Goal: Find specific page/section: Find specific page/section

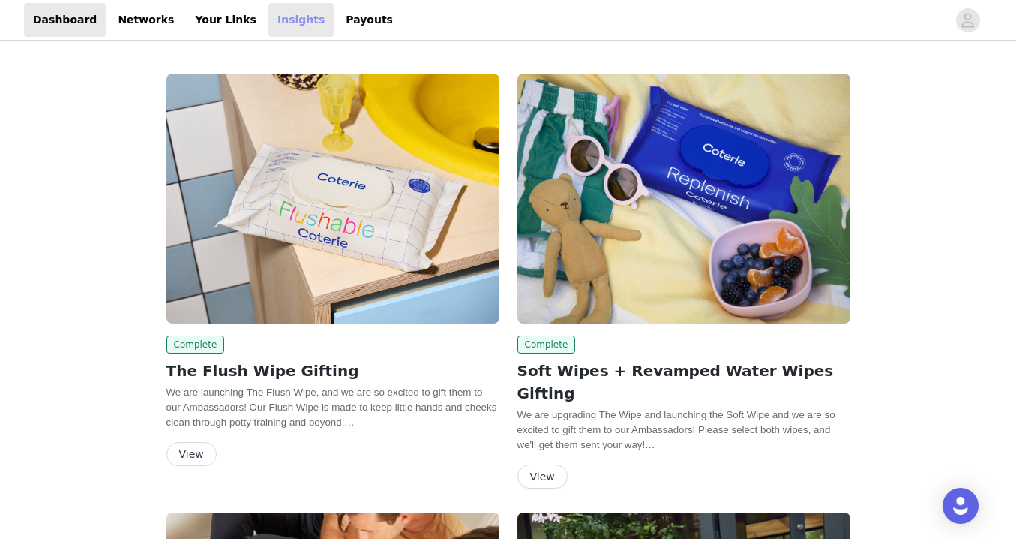
click at [283, 20] on link "Insights" at bounding box center [301, 20] width 65 height 34
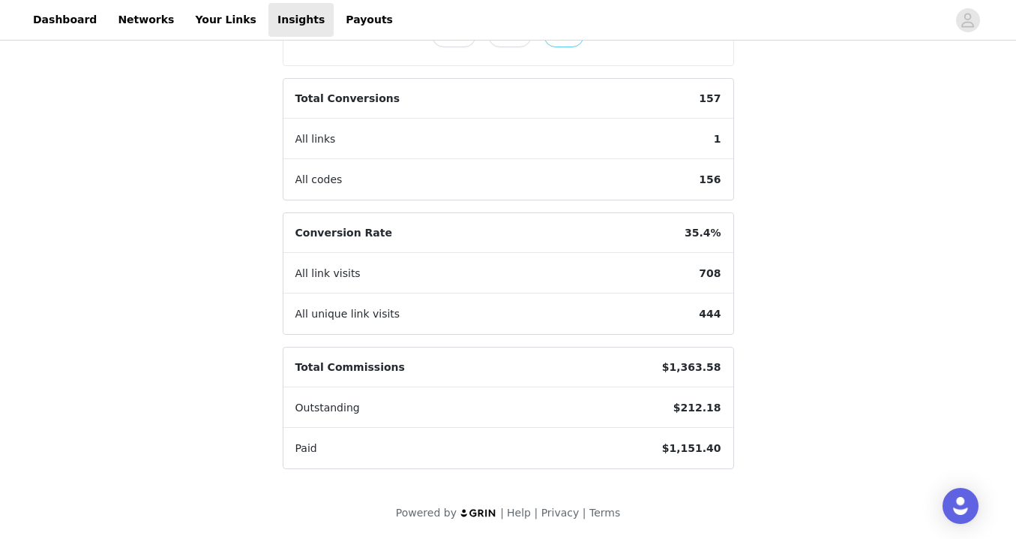
scroll to position [407, 0]
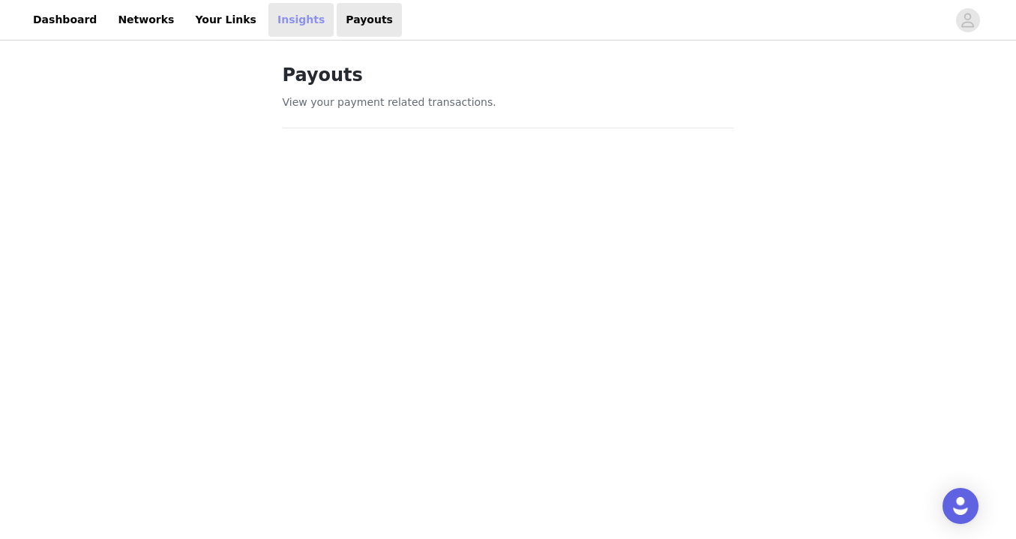
click at [278, 17] on link "Insights" at bounding box center [301, 20] width 65 height 34
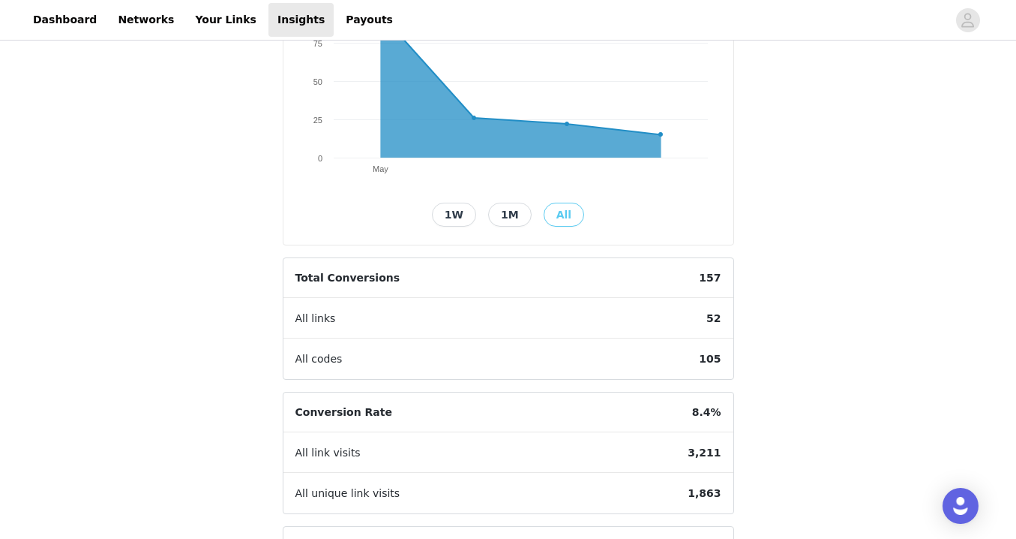
scroll to position [42, 0]
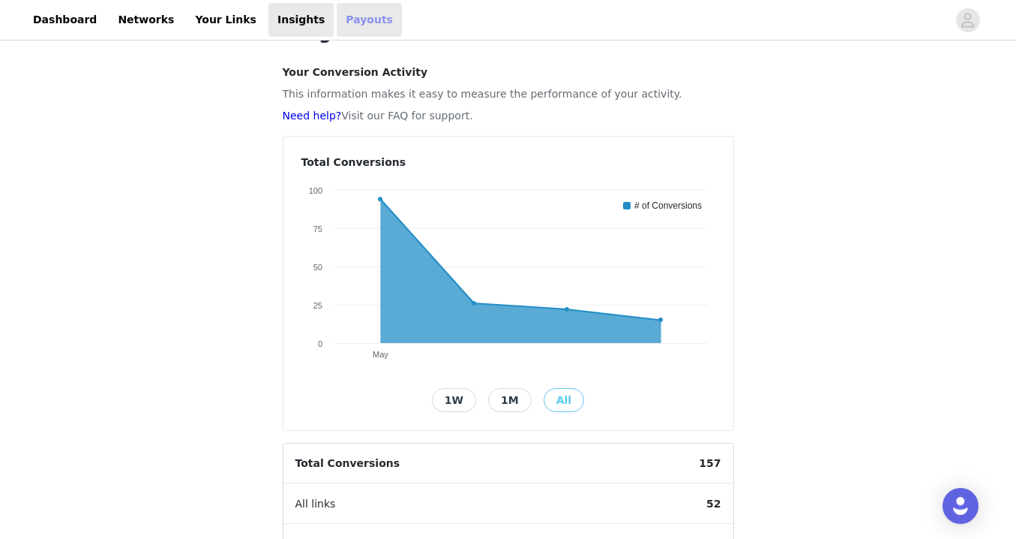
click at [337, 12] on link "Payouts" at bounding box center [369, 20] width 65 height 34
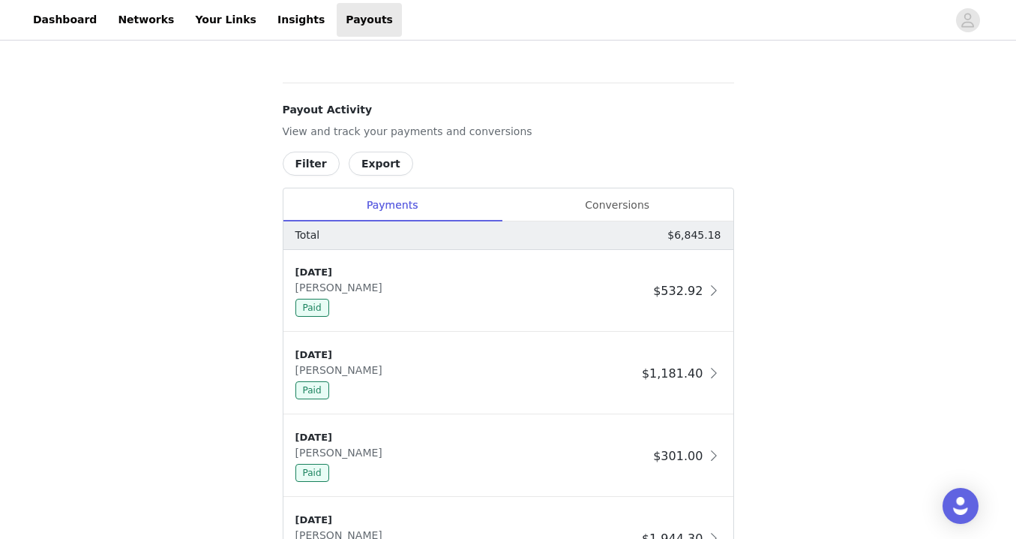
scroll to position [589, 0]
click at [621, 200] on div "Conversions" at bounding box center [618, 206] width 232 height 34
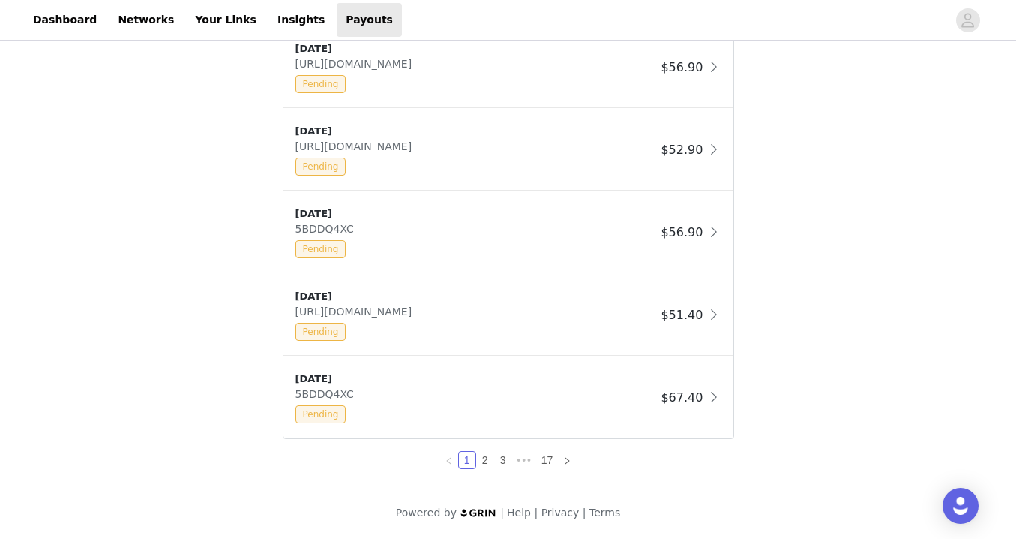
scroll to position [1226, 0]
click at [486, 454] on link "2" at bounding box center [485, 460] width 17 height 17
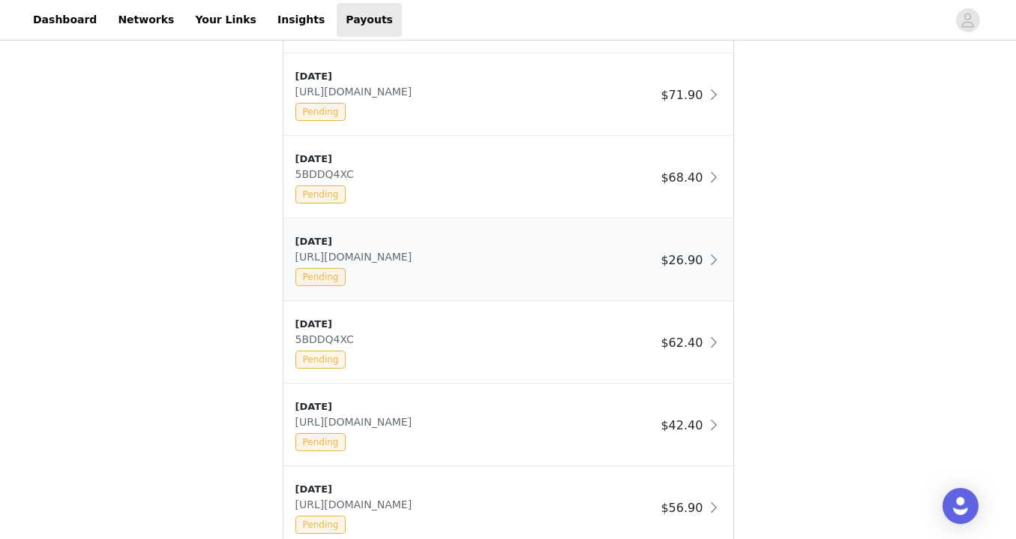
scroll to position [869, 0]
